Goal: Information Seeking & Learning: Find specific fact

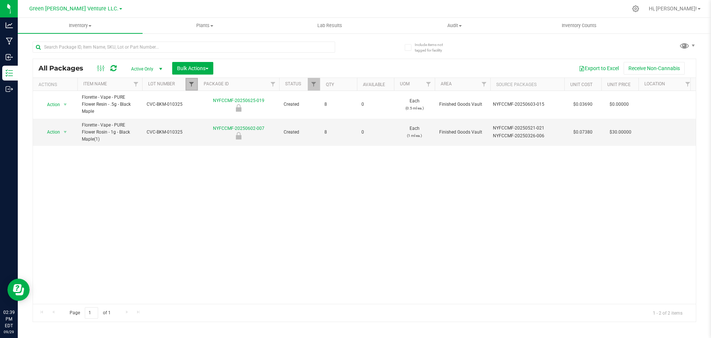
click at [192, 82] on span "Filter" at bounding box center [192, 84] width 6 height 6
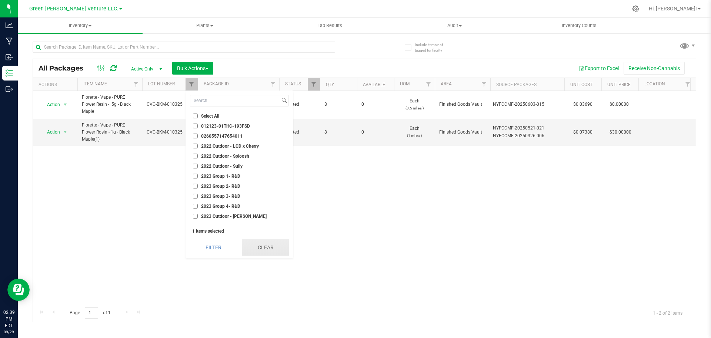
click at [245, 245] on button "Clear" at bounding box center [265, 247] width 47 height 16
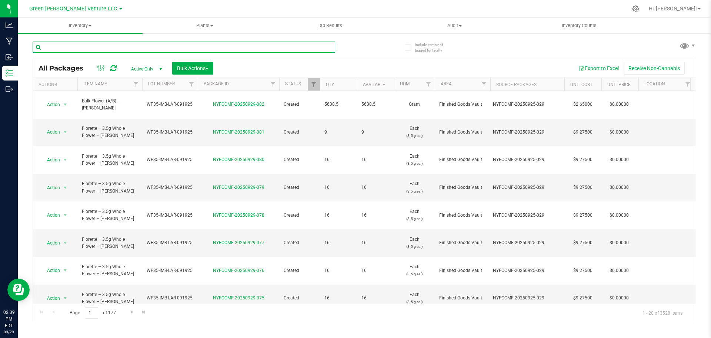
click at [73, 47] on input "text" at bounding box center [184, 47] width 303 height 11
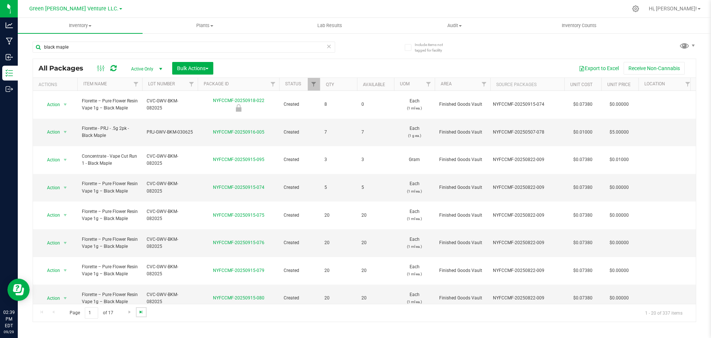
click at [140, 312] on span "Go to the last page" at bounding box center [141, 312] width 6 height 6
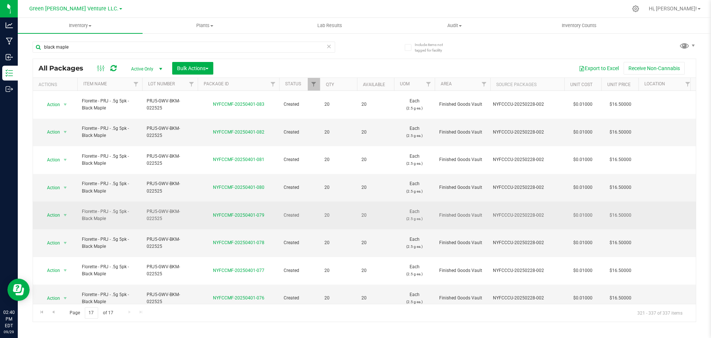
drag, startPoint x: 147, startPoint y: 179, endPoint x: 173, endPoint y: 186, distance: 26.4
click at [173, 208] on span "PRJ5-GWV-BKM-022525" at bounding box center [170, 215] width 47 height 14
drag, startPoint x: 193, startPoint y: 183, endPoint x: 134, endPoint y: 183, distance: 59.3
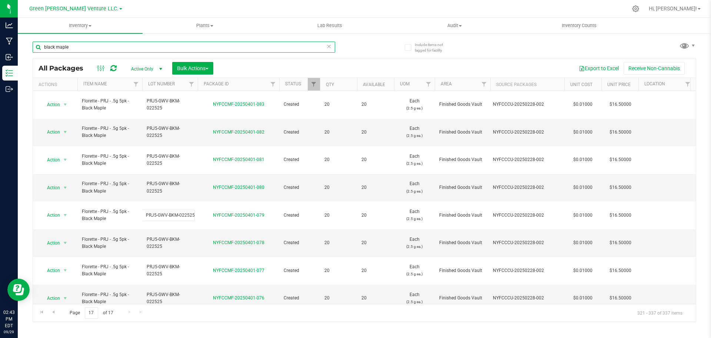
click at [83, 48] on input "black maple" at bounding box center [184, 47] width 303 height 11
type input "white rainbow"
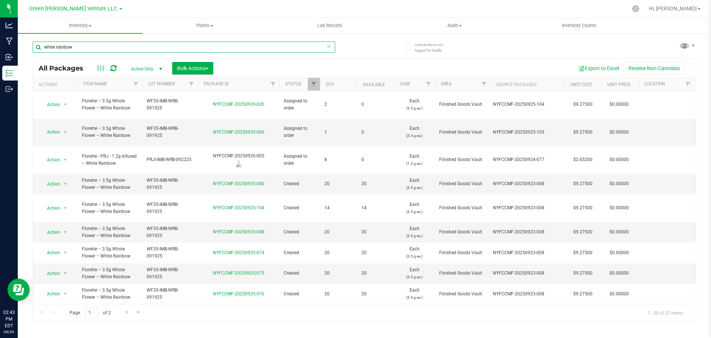
drag, startPoint x: 76, startPoint y: 45, endPoint x: 25, endPoint y: 47, distance: 51.5
click at [25, 47] on div "Include items not tagged for facility white rainbow All Packages Active Only Ac…" at bounding box center [365, 146] width 694 height 226
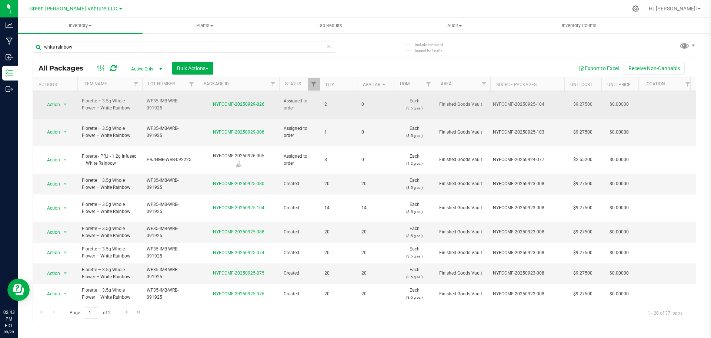
click at [149, 97] on span "WF35-IMB-WRB-091925" at bounding box center [170, 104] width 47 height 14
drag, startPoint x: 146, startPoint y: 101, endPoint x: 207, endPoint y: 101, distance: 61.5
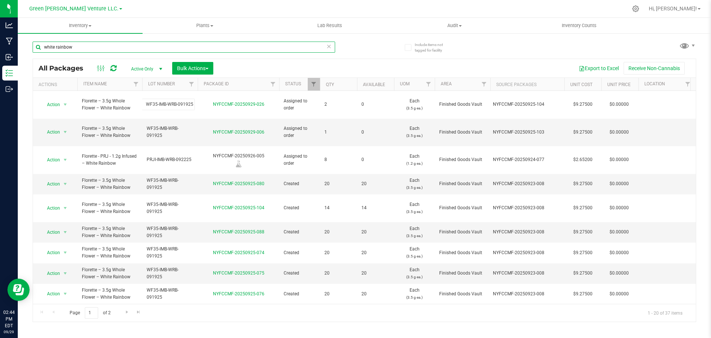
click at [162, 45] on input "white rainbow" at bounding box center [184, 47] width 303 height 11
drag, startPoint x: 78, startPoint y: 46, endPoint x: 33, endPoint y: 47, distance: 45.2
click at [30, 49] on div "Include items not tagged for facility white rainbow All Packages Active Only Ac…" at bounding box center [365, 146] width 694 height 226
